Goal: Check status: Check status

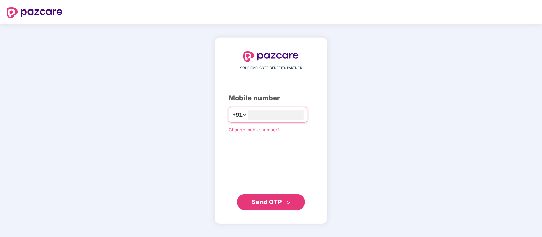
type input "**********"
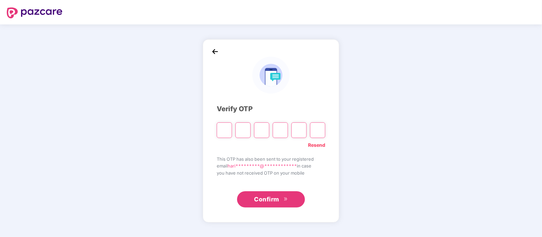
type input "*"
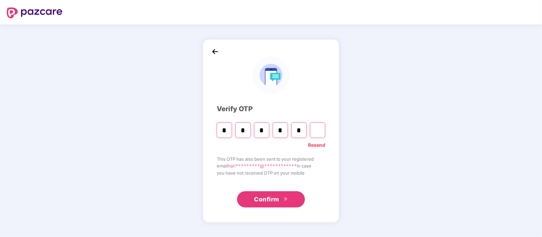
type input "*"
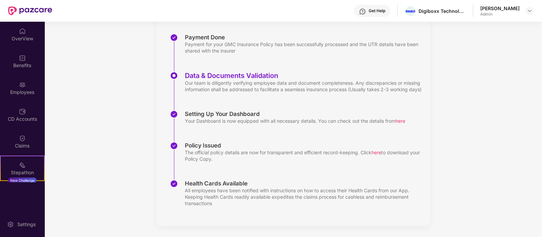
scroll to position [105, 0]
click at [19, 33] on img at bounding box center [22, 31] width 7 height 7
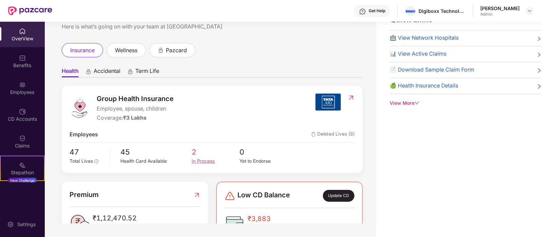
click at [193, 162] on div "In Process" at bounding box center [215, 161] width 47 height 7
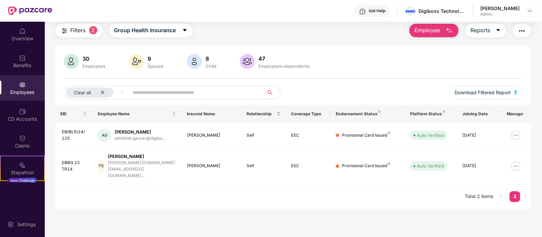
scroll to position [22, 0]
click at [517, 161] on img at bounding box center [515, 166] width 11 height 11
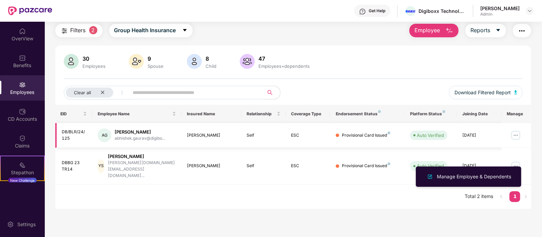
click at [515, 133] on img at bounding box center [515, 135] width 11 height 11
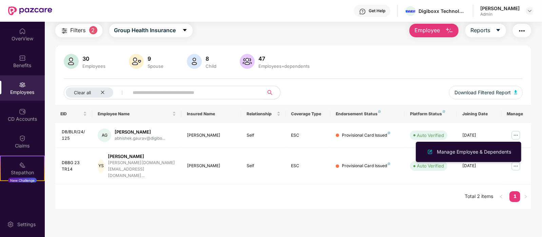
click at [334, 203] on main "Employees Filters 2 Group Health Insurance Employee Reports 30 Employees 9 Spou…" at bounding box center [293, 118] width 497 height 237
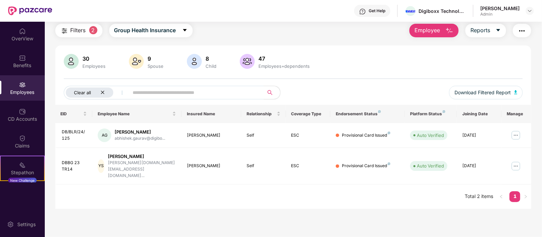
click at [103, 89] on div "Clear all" at bounding box center [89, 92] width 47 height 10
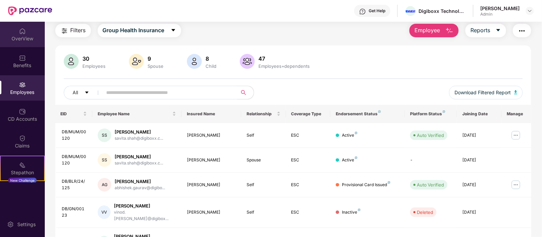
click at [10, 31] on div "OverView" at bounding box center [22, 34] width 45 height 25
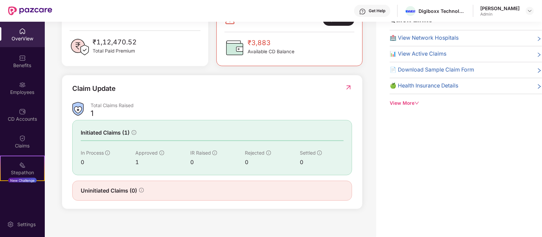
scroll to position [181, 0]
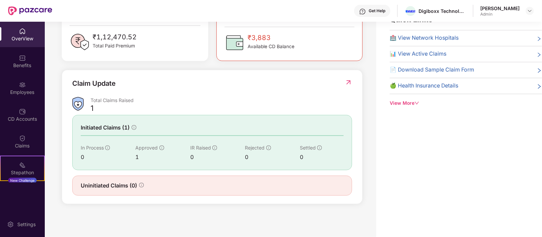
click at [348, 80] on img at bounding box center [348, 82] width 7 height 7
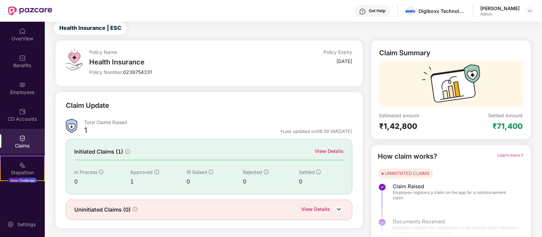
scroll to position [28, 0]
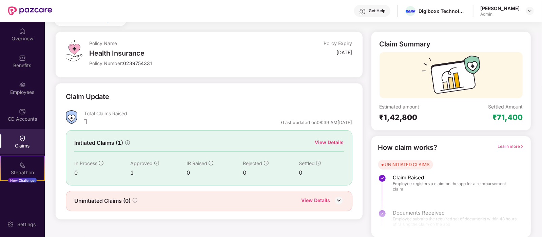
click at [324, 140] on div "View Details" at bounding box center [329, 142] width 29 height 7
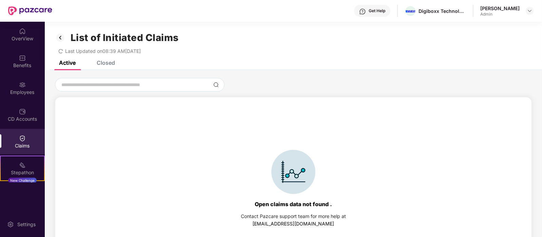
click at [103, 63] on div "Closed" at bounding box center [106, 62] width 18 height 7
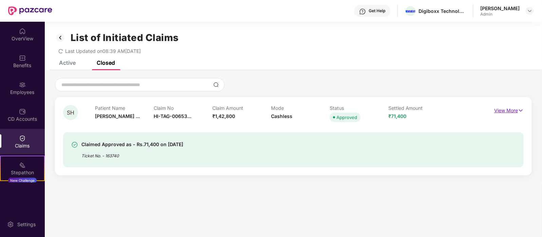
click at [522, 109] on img at bounding box center [521, 110] width 6 height 7
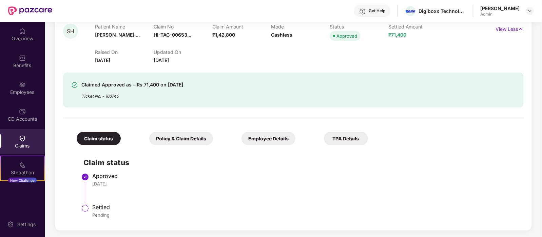
scroll to position [39, 0]
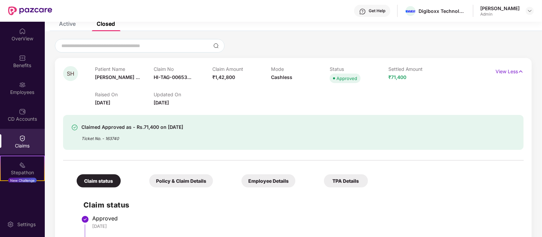
click at [149, 182] on div "Policy & Claim Details" at bounding box center [181, 180] width 64 height 13
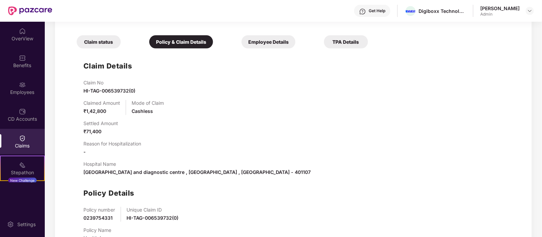
scroll to position [161, 0]
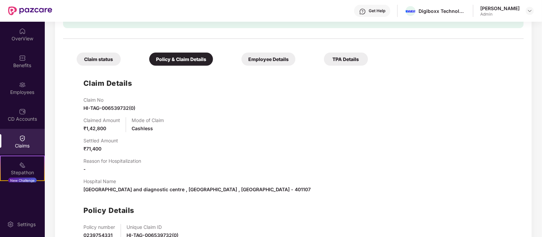
click at [241, 60] on div "Employee Details" at bounding box center [268, 59] width 54 height 13
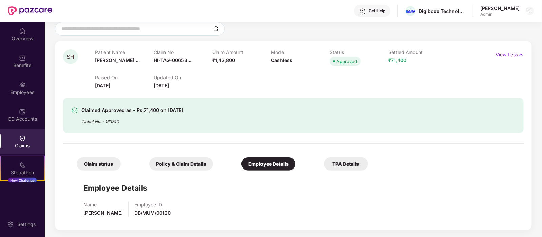
scroll to position [56, 0]
click at [324, 166] on div "TPA Details" at bounding box center [346, 163] width 44 height 13
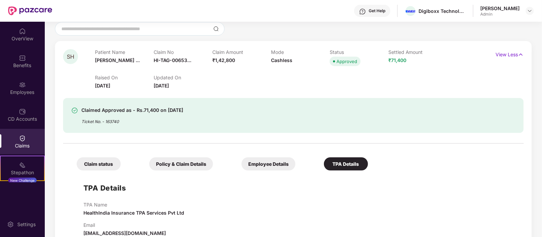
scroll to position [71, 0]
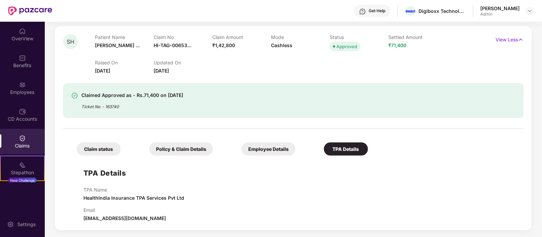
click at [97, 152] on div "Claim status" at bounding box center [99, 148] width 44 height 13
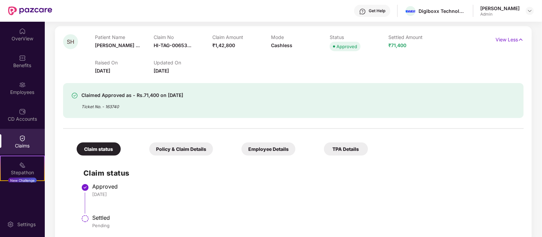
scroll to position [81, 0]
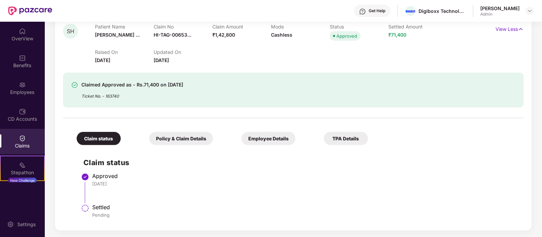
click at [158, 136] on div "Policy & Claim Details" at bounding box center [181, 138] width 64 height 13
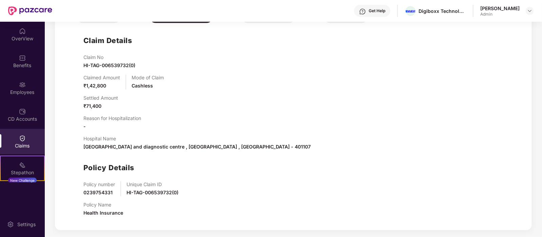
scroll to position [0, 0]
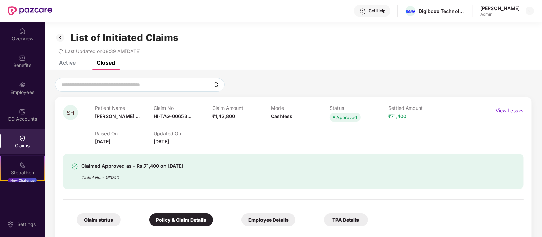
click at [74, 63] on div "Active" at bounding box center [67, 62] width 17 height 7
